Goal: Participate in discussion: Engage in conversation with other users on a specific topic

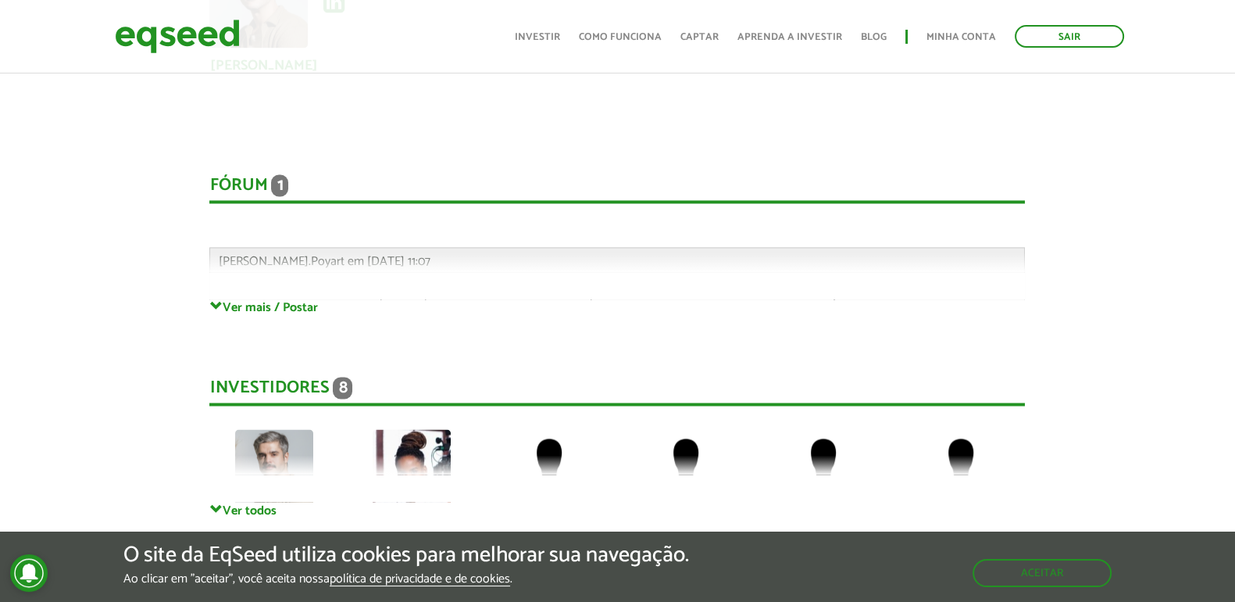
scroll to position [3320, 0]
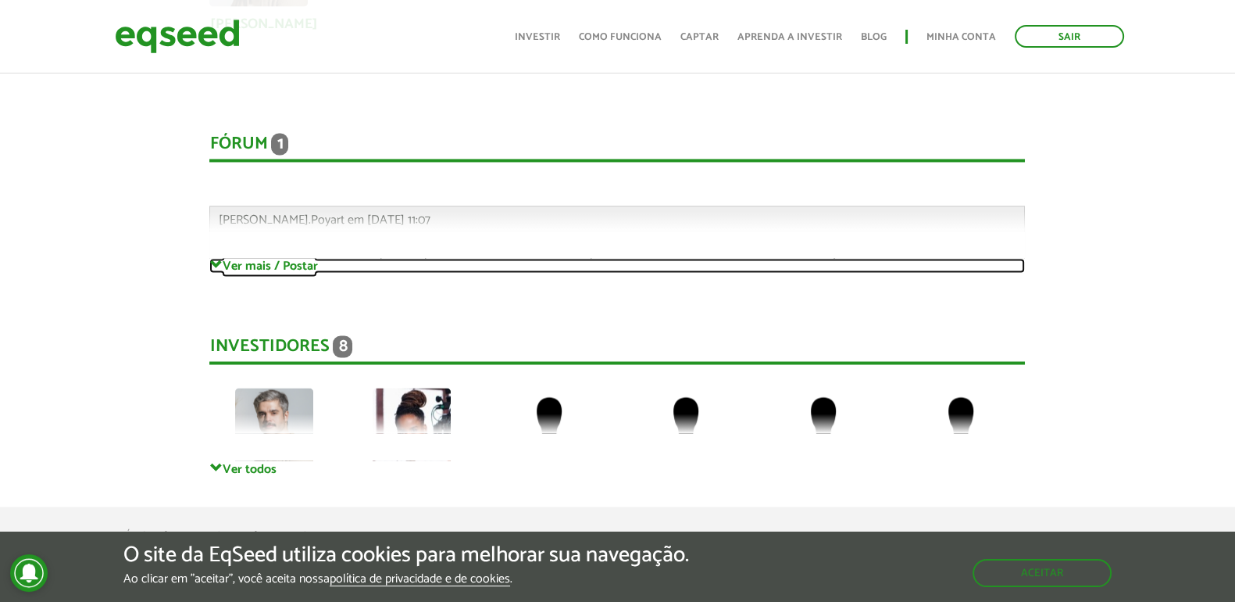
click at [217, 259] on span at bounding box center [215, 265] width 13 height 13
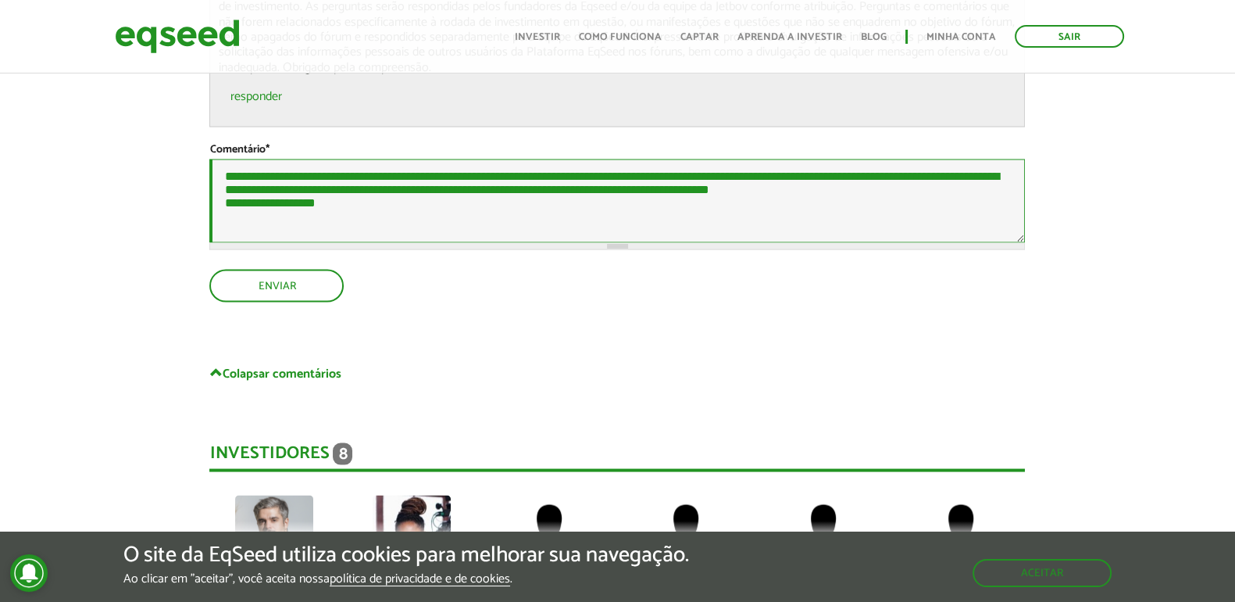
scroll to position [3711, 0]
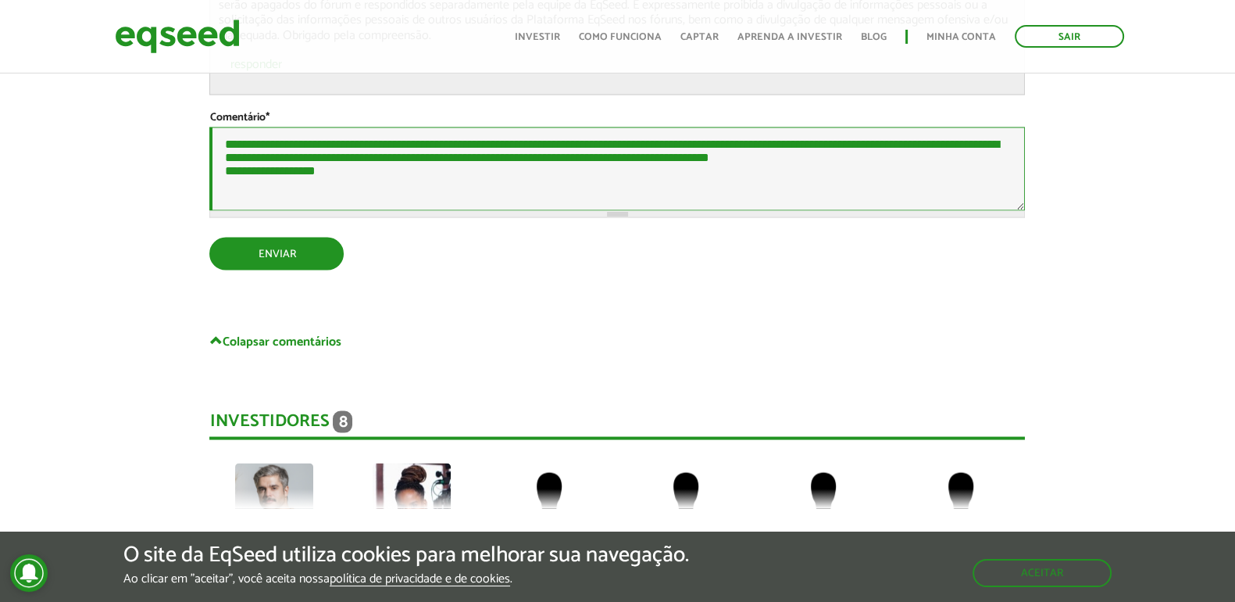
type textarea "**********"
click at [288, 267] on button "Enviar" at bounding box center [274, 253] width 131 height 30
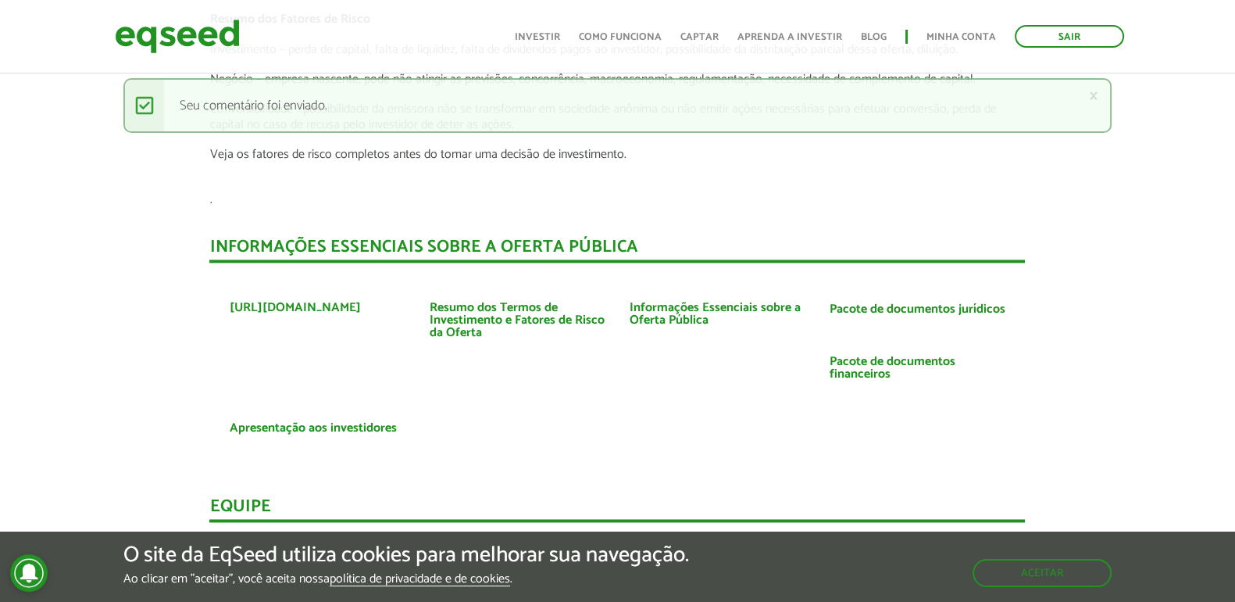
scroll to position [2624, 0]
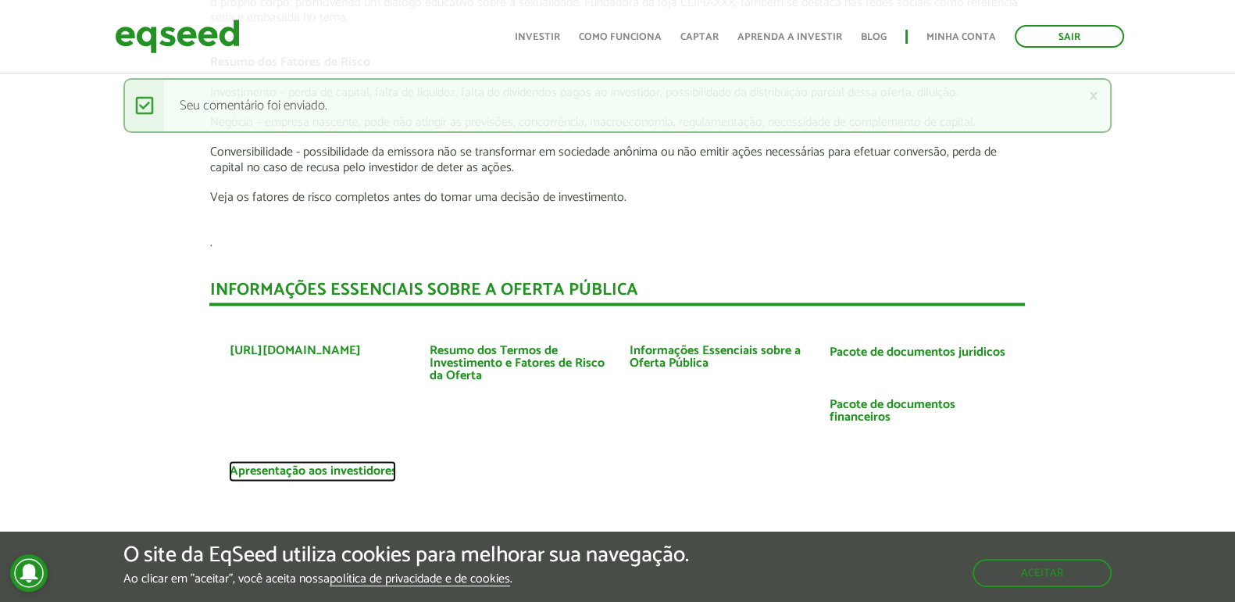
click at [332, 473] on link "Apresentação aos investidores" at bounding box center [312, 471] width 167 height 13
